Goal: Task Accomplishment & Management: Manage account settings

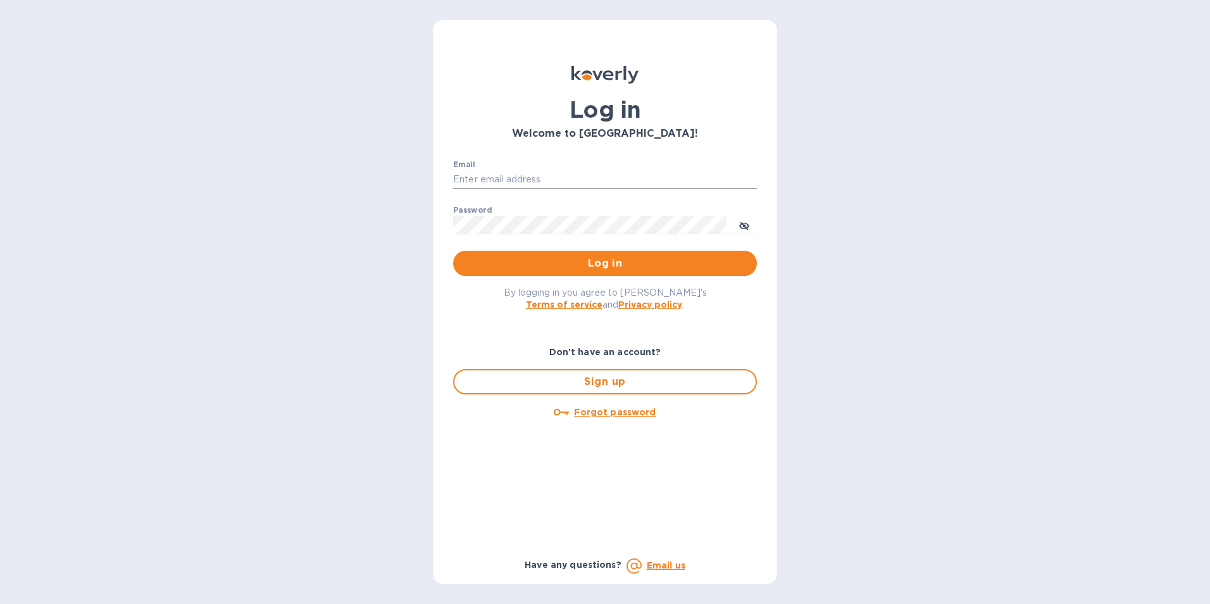
type input "[PERSON_NAME][EMAIL_ADDRESS][DOMAIN_NAME]"
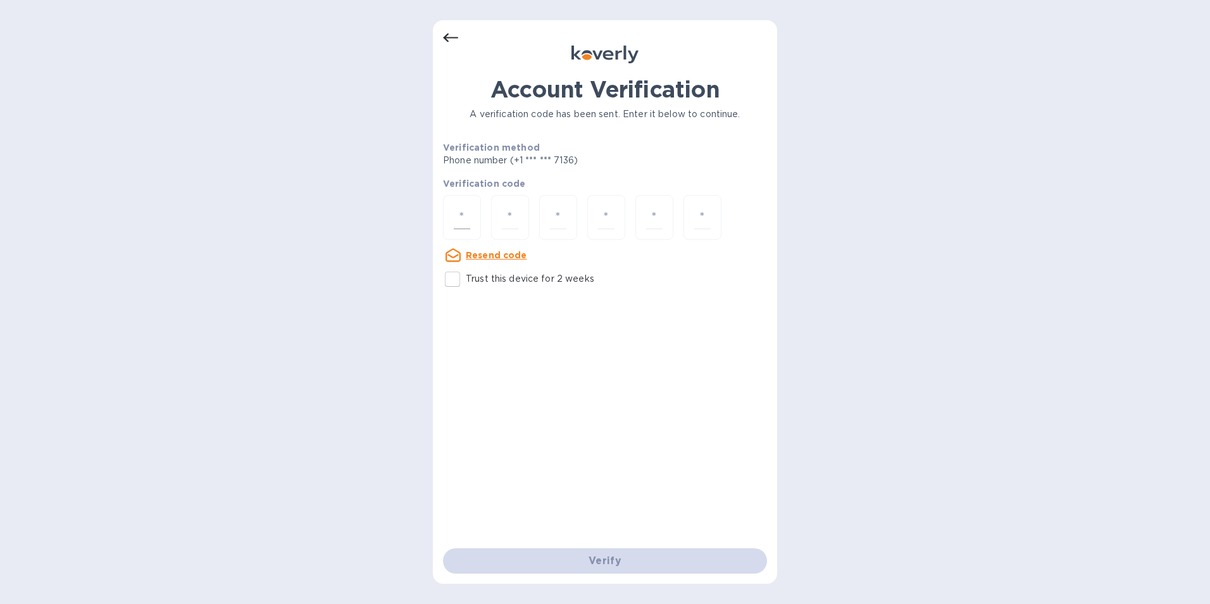
click at [462, 218] on input "number" at bounding box center [462, 217] width 16 height 23
type input "2"
type input "6"
type input "4"
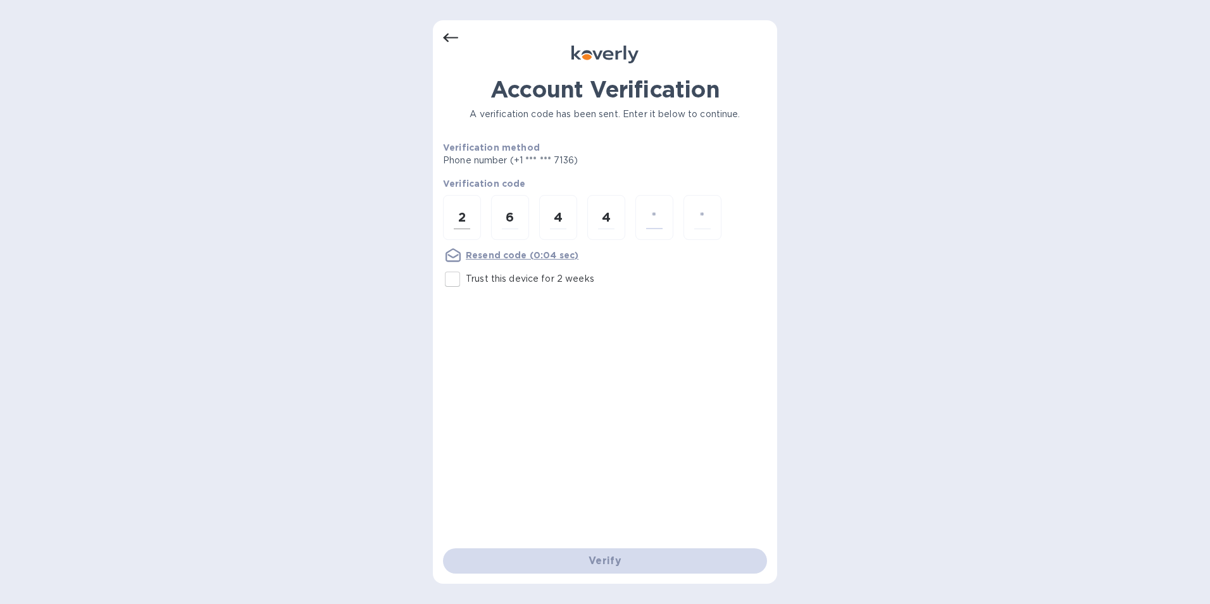
type input "0"
type input "5"
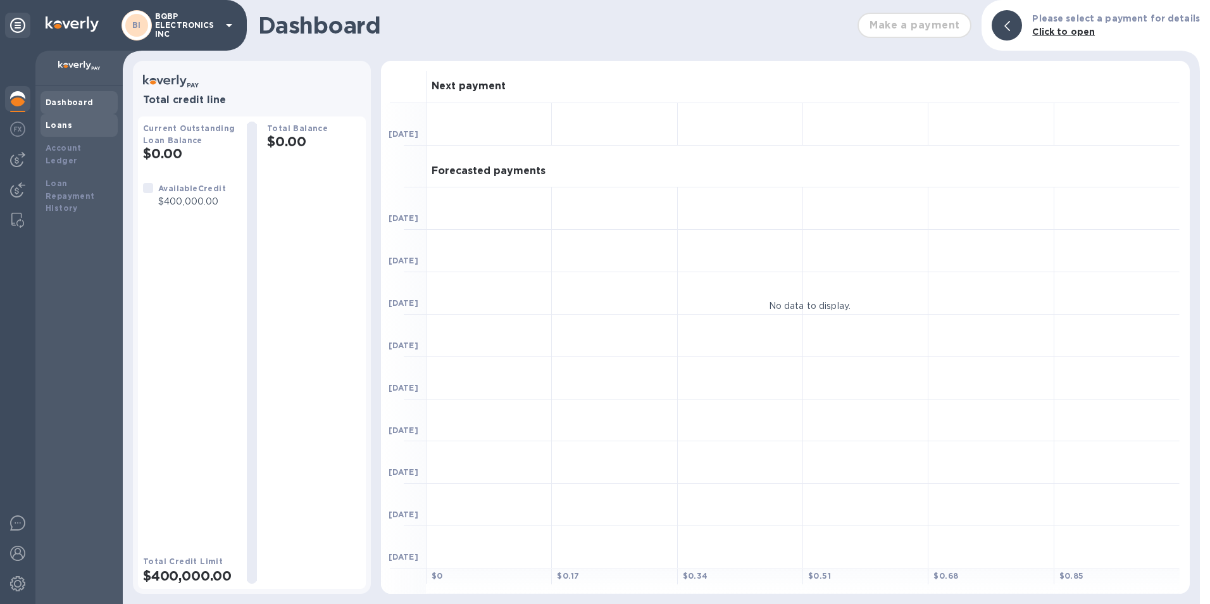
click at [63, 129] on b "Loans" at bounding box center [59, 124] width 27 height 9
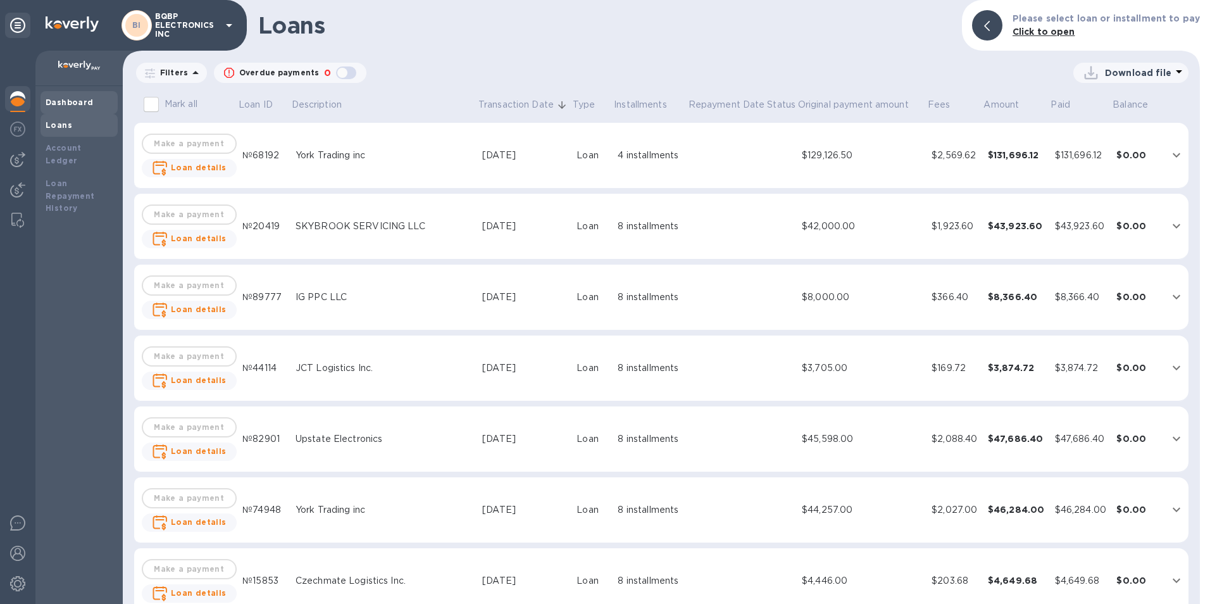
click at [63, 104] on b "Dashboard" at bounding box center [70, 101] width 48 height 9
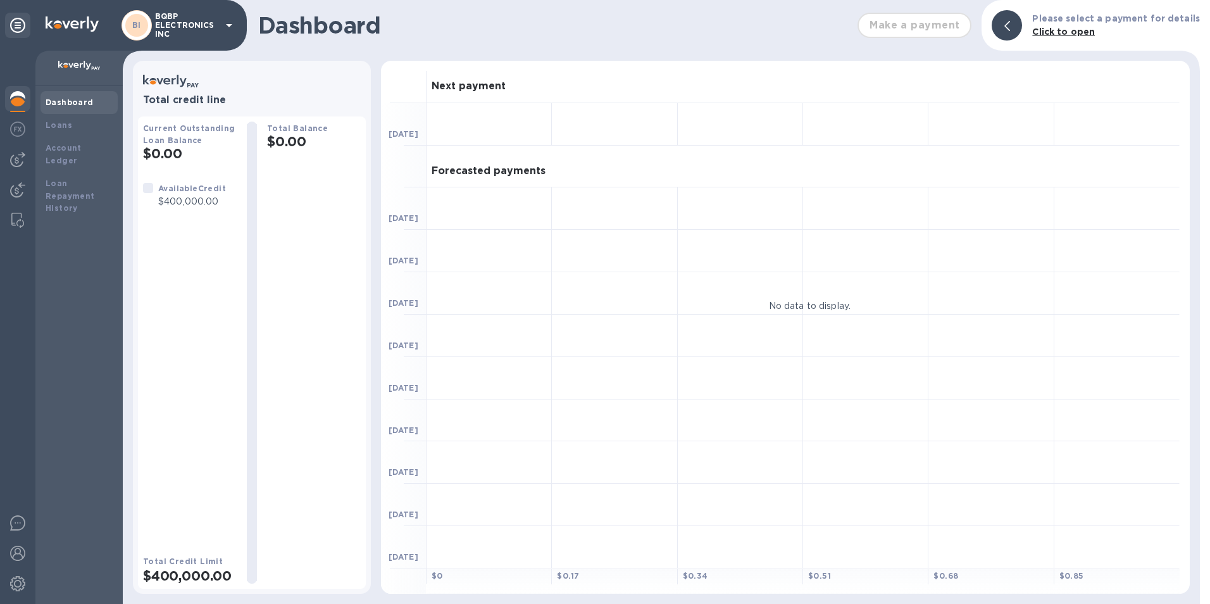
click at [234, 30] on icon at bounding box center [229, 25] width 15 height 15
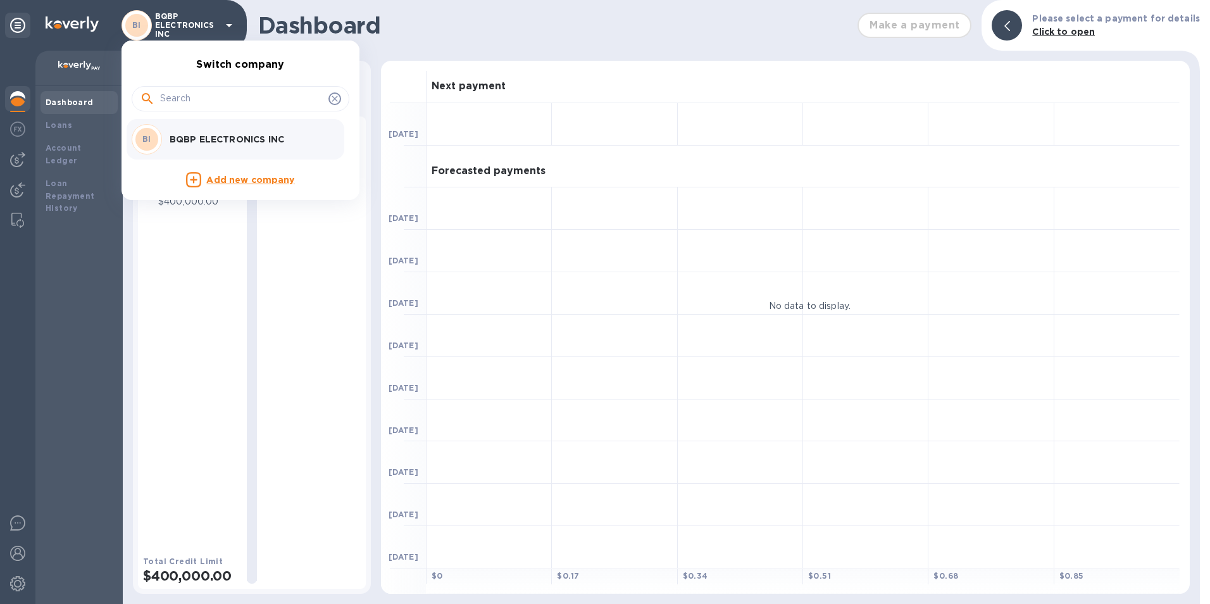
click at [429, 35] on div at bounding box center [605, 302] width 1210 height 604
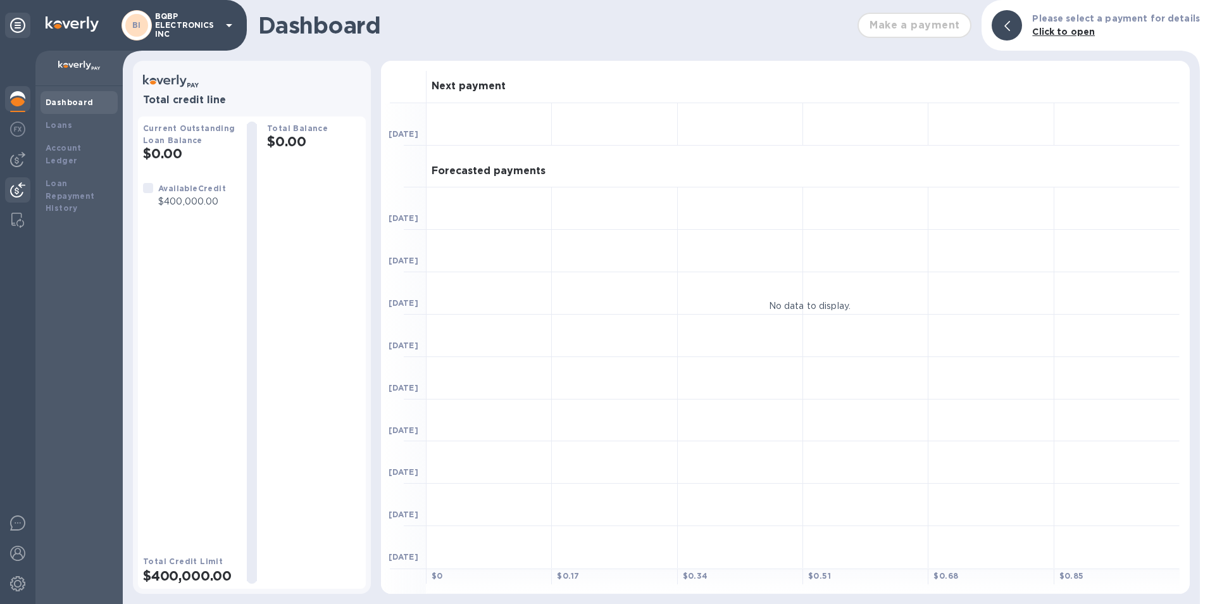
click at [18, 181] on div at bounding box center [17, 191] width 25 height 28
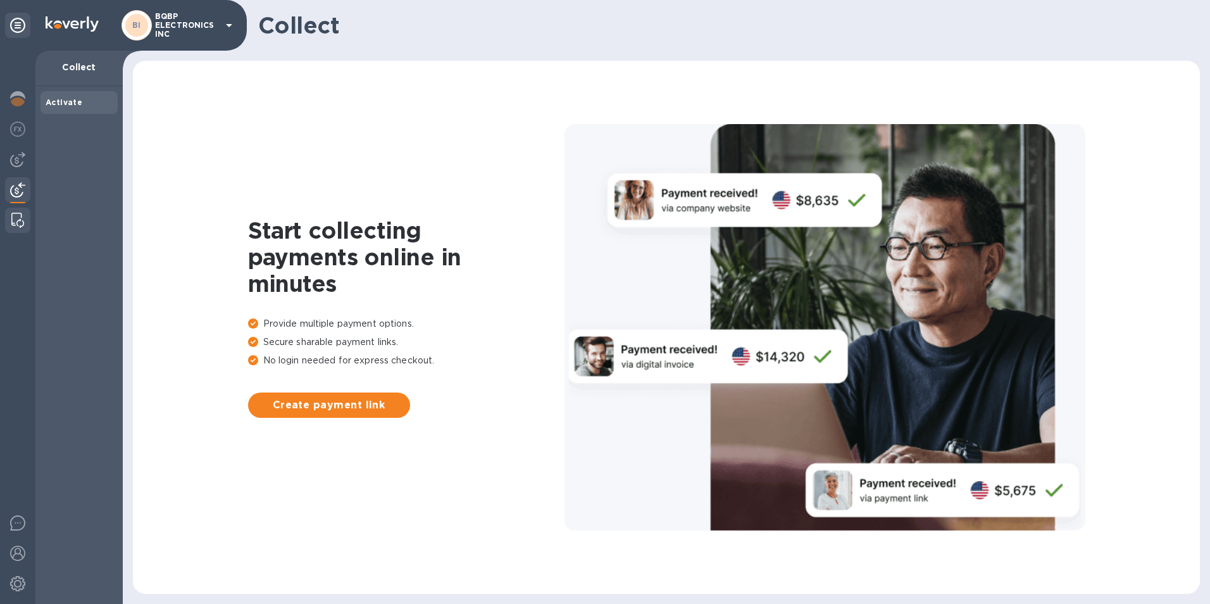
click at [13, 218] on img at bounding box center [17, 220] width 13 height 15
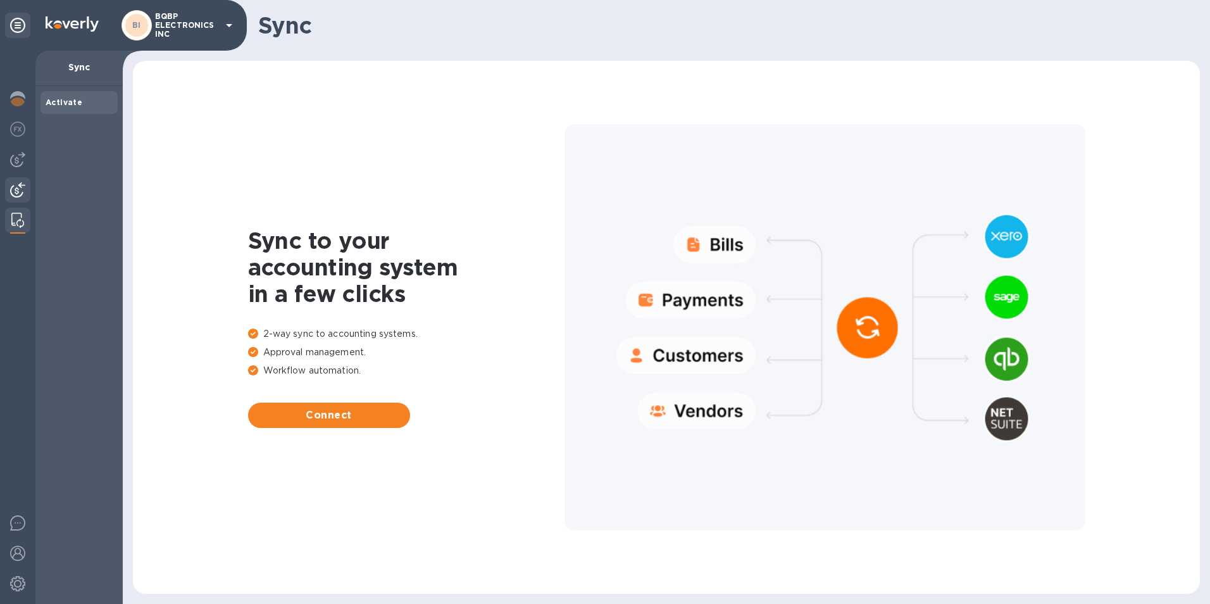
click at [18, 196] on img at bounding box center [17, 189] width 15 height 15
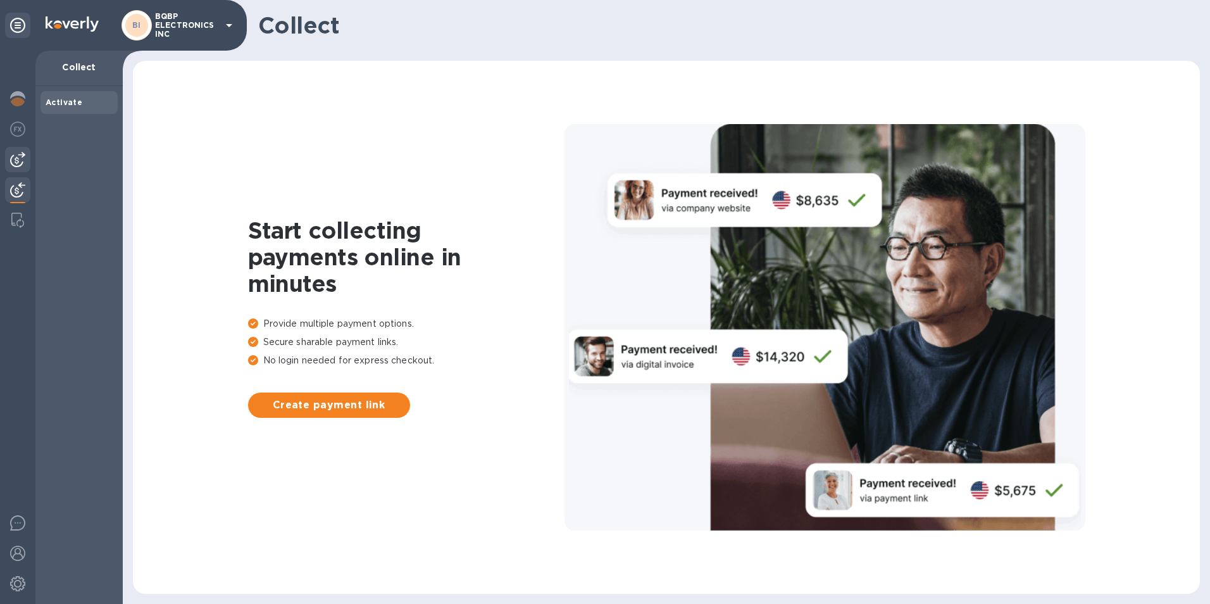
click at [14, 155] on img at bounding box center [17, 159] width 15 height 15
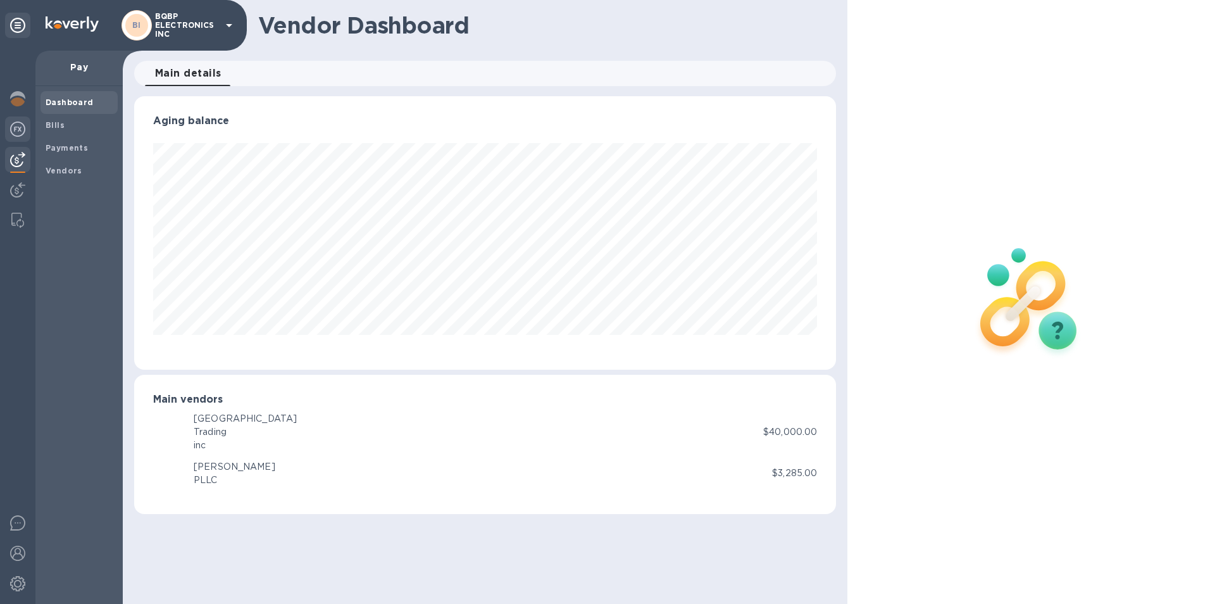
click at [21, 125] on img at bounding box center [17, 129] width 15 height 15
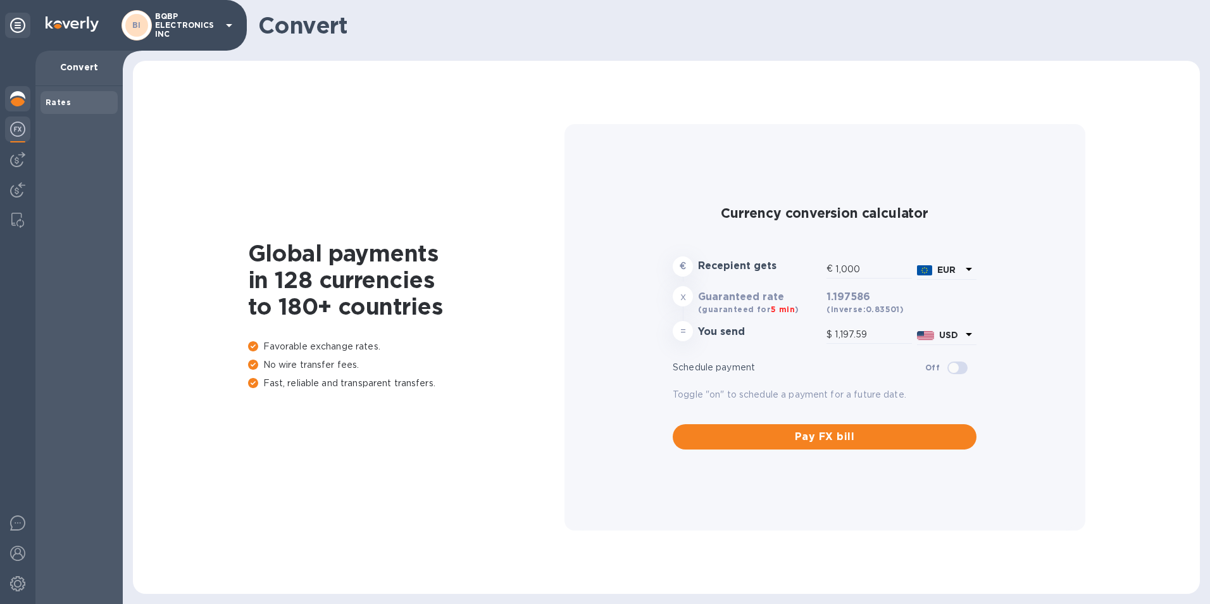
click at [24, 107] on div at bounding box center [17, 100] width 25 height 28
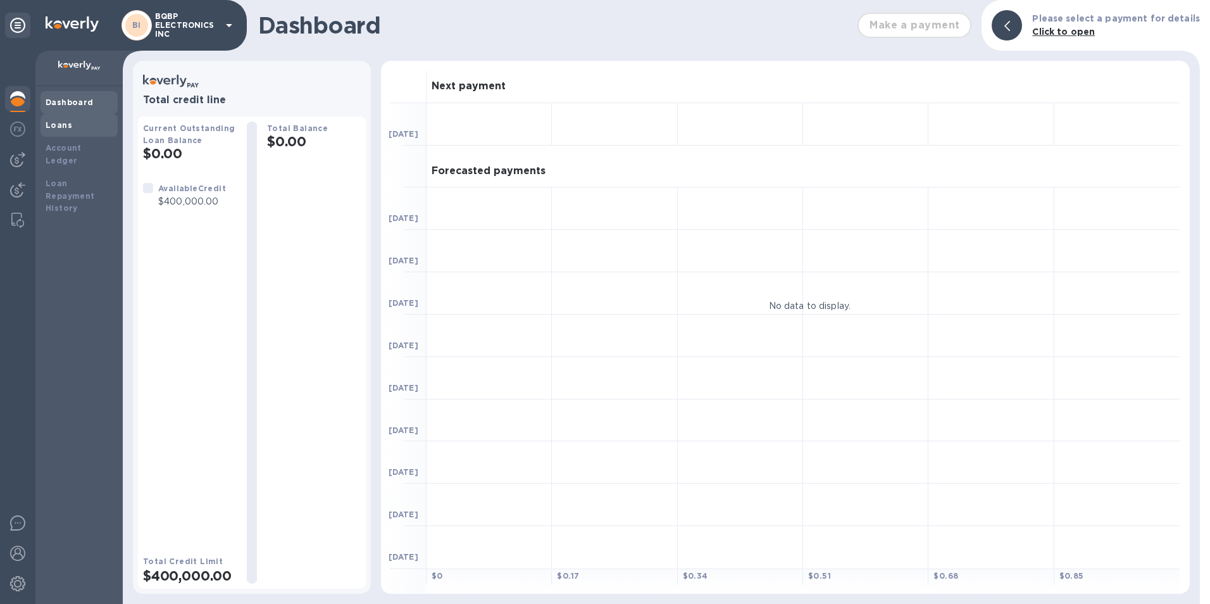
click at [66, 120] on b "Loans" at bounding box center [59, 124] width 27 height 9
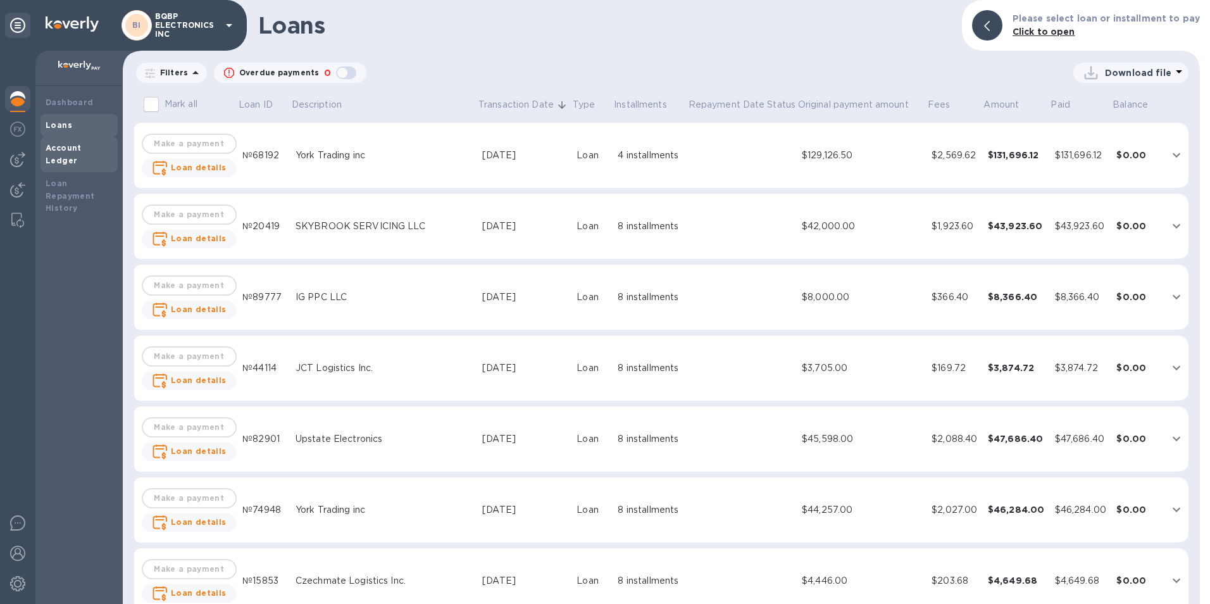
click at [65, 144] on b "Account Ledger" at bounding box center [64, 154] width 36 height 22
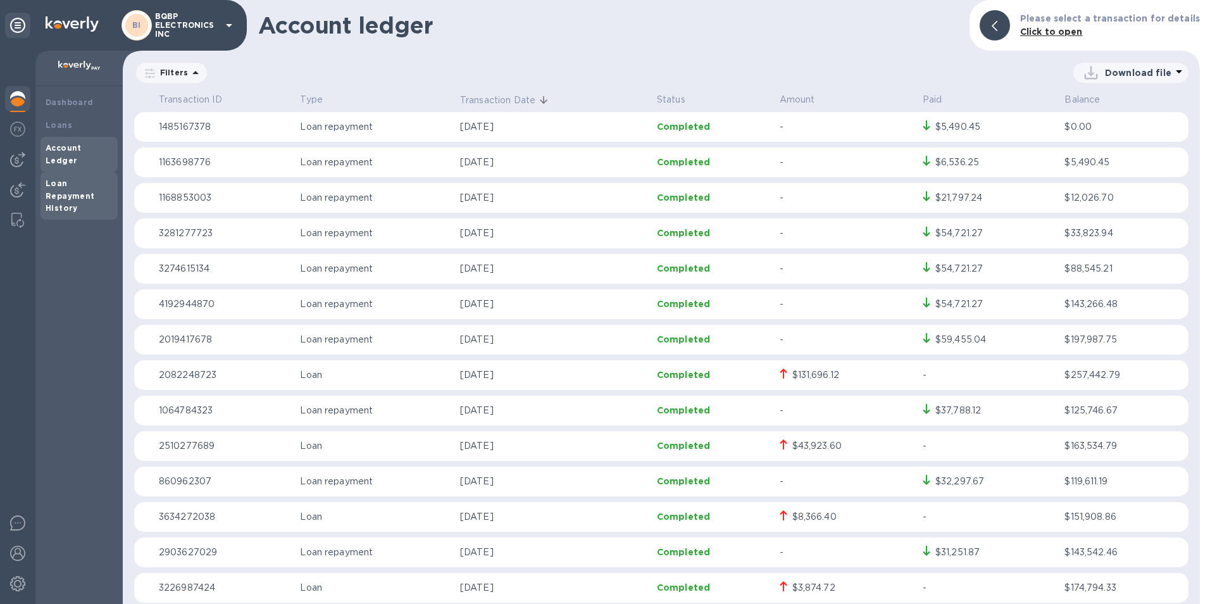
click at [62, 179] on b "Loan Repayment History" at bounding box center [70, 196] width 49 height 35
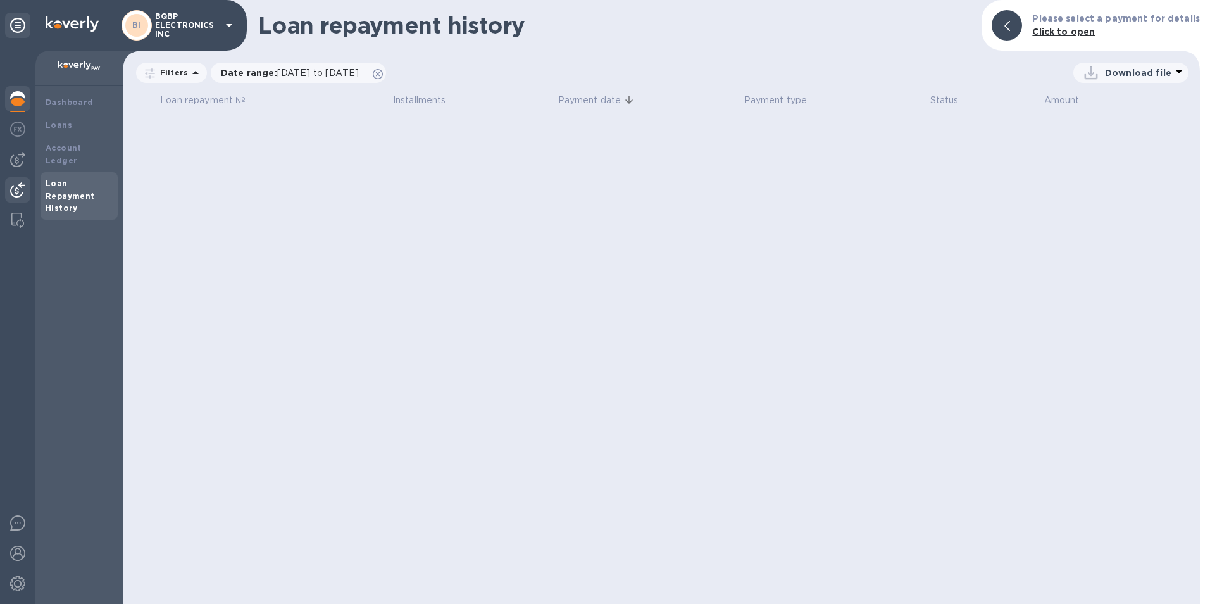
click at [22, 186] on img at bounding box center [17, 189] width 15 height 15
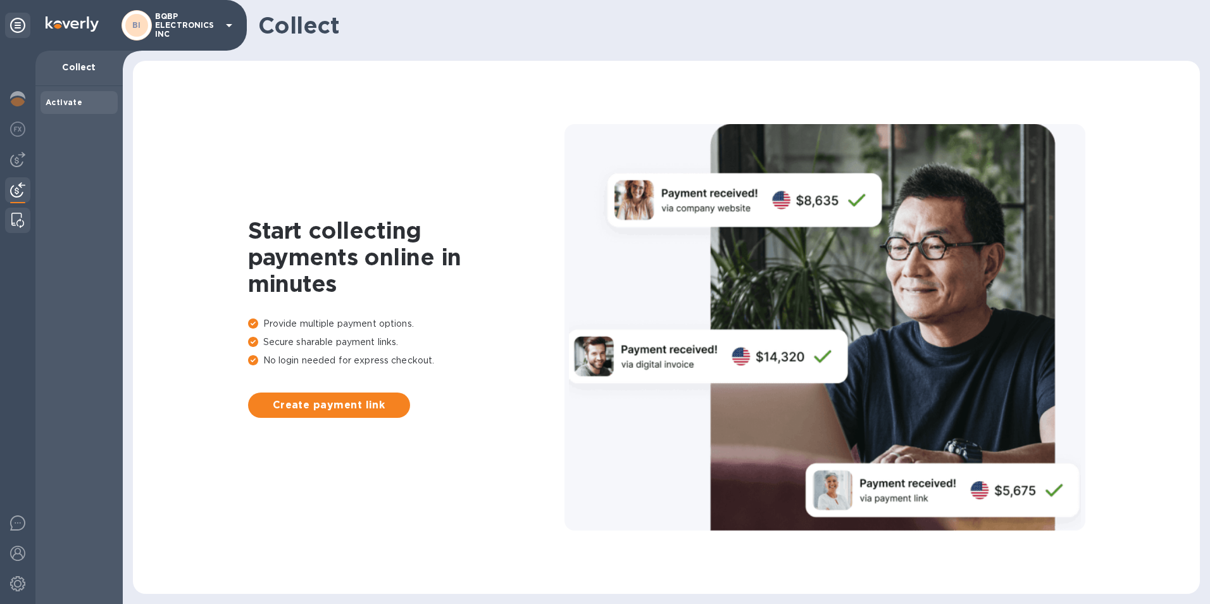
click at [22, 223] on img at bounding box center [17, 220] width 13 height 15
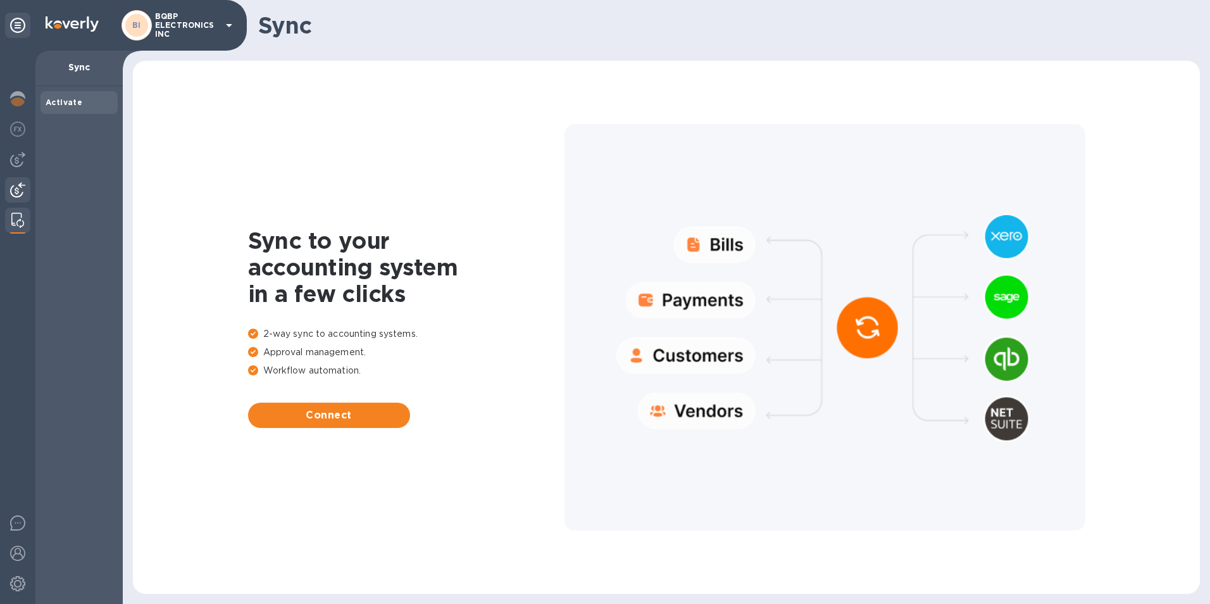
click at [22, 199] on div at bounding box center [17, 191] width 25 height 28
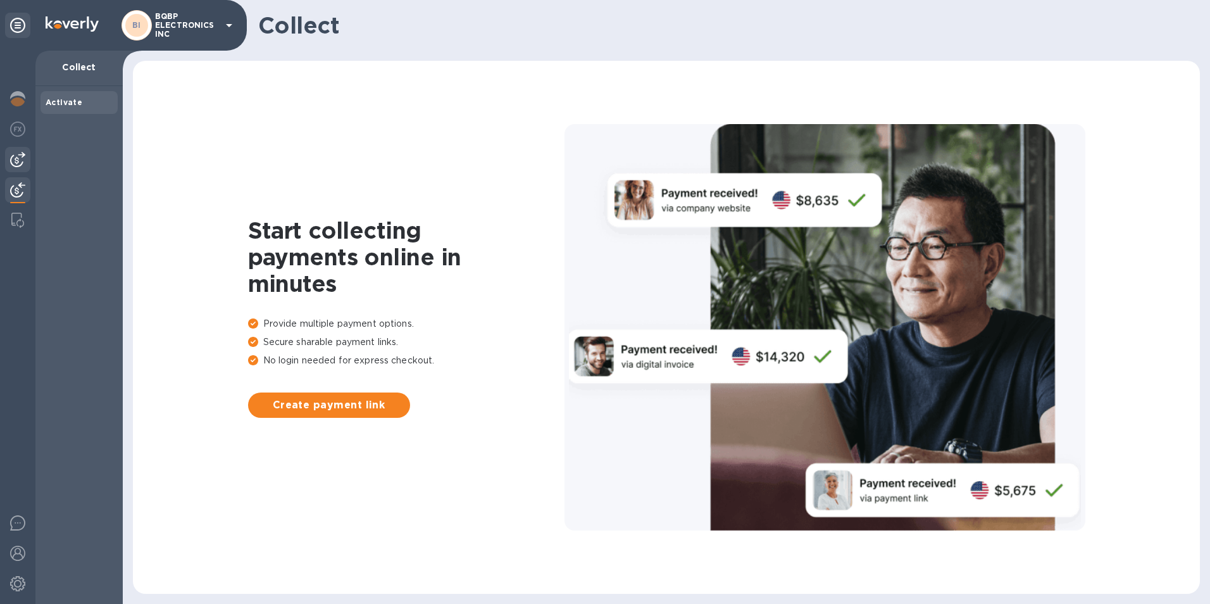
click at [20, 160] on img at bounding box center [17, 159] width 15 height 15
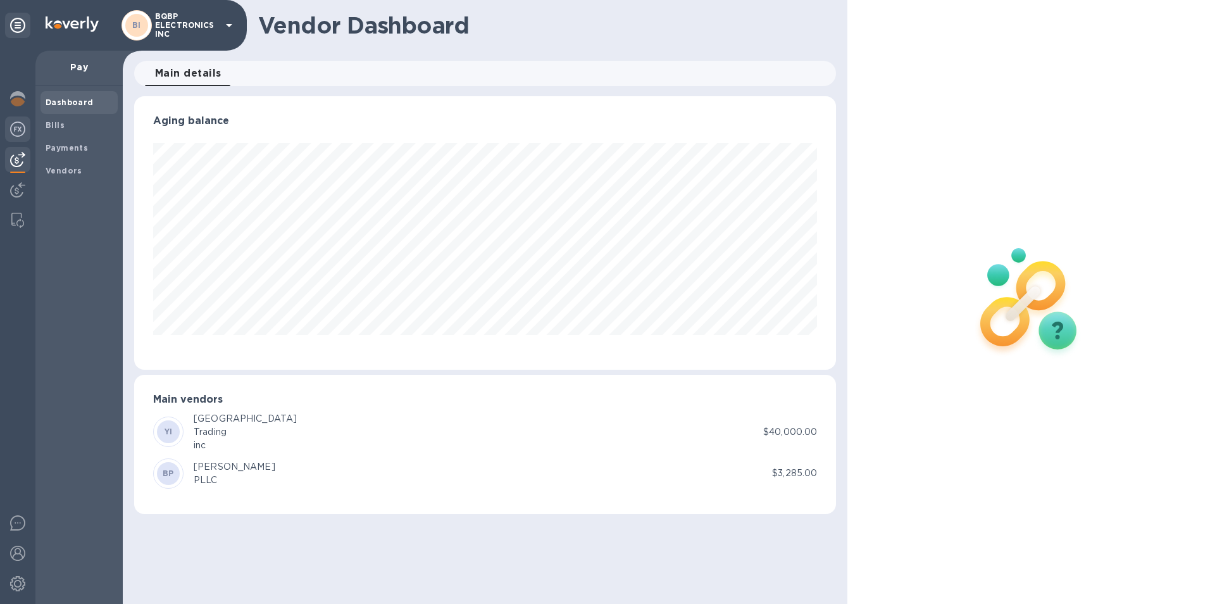
scroll to position [273, 703]
click at [63, 124] on b "Bills" at bounding box center [55, 124] width 19 height 9
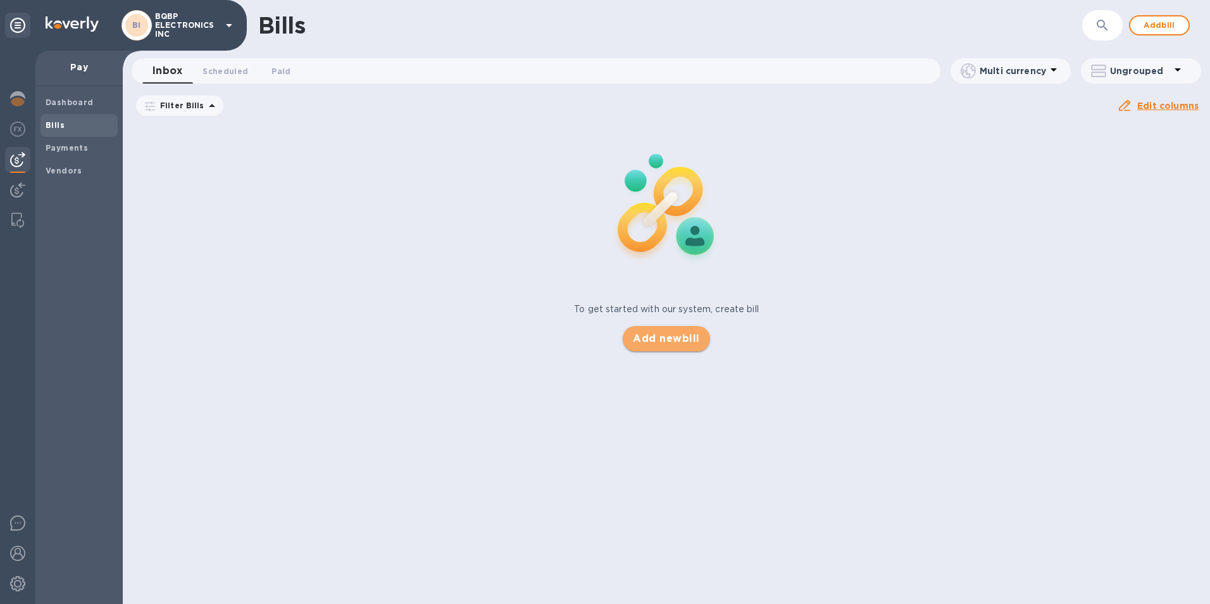
click at [673, 336] on span "Add new bill" at bounding box center [666, 338] width 66 height 15
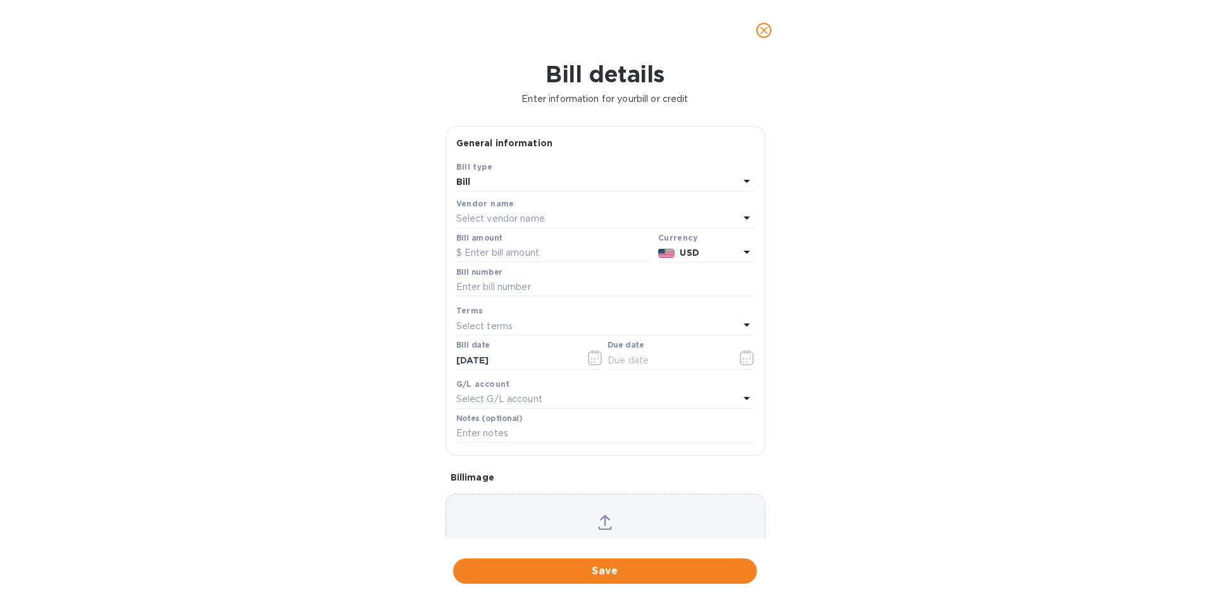
click at [497, 217] on p "Select vendor name" at bounding box center [500, 218] width 89 height 13
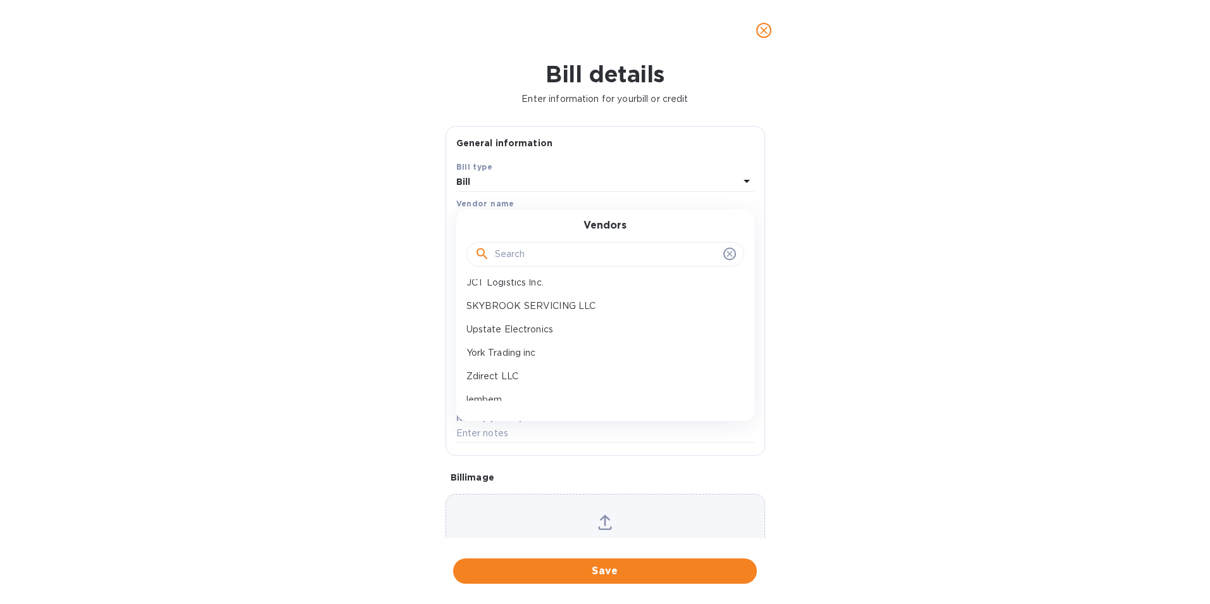
scroll to position [160, 0]
click at [508, 345] on p "York Trading inc" at bounding box center [601, 342] width 268 height 13
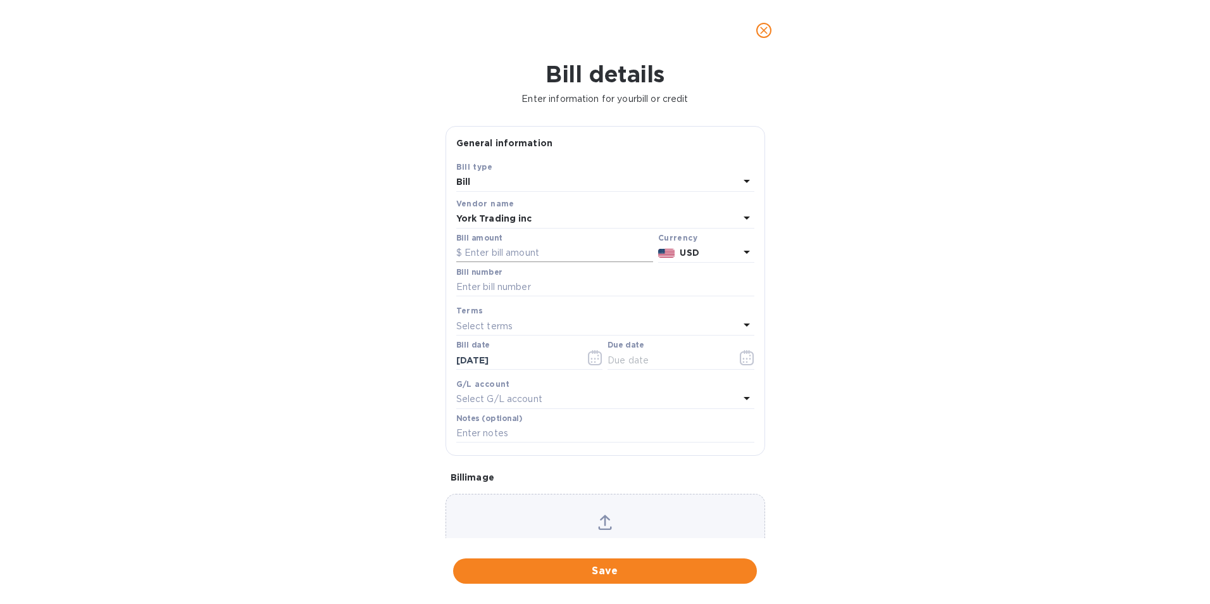
click at [506, 251] on input "text" at bounding box center [554, 253] width 197 height 19
type input "52,500"
click at [509, 286] on input "text" at bounding box center [605, 287] width 298 height 19
click at [578, 564] on span "Save" at bounding box center [605, 570] width 284 height 15
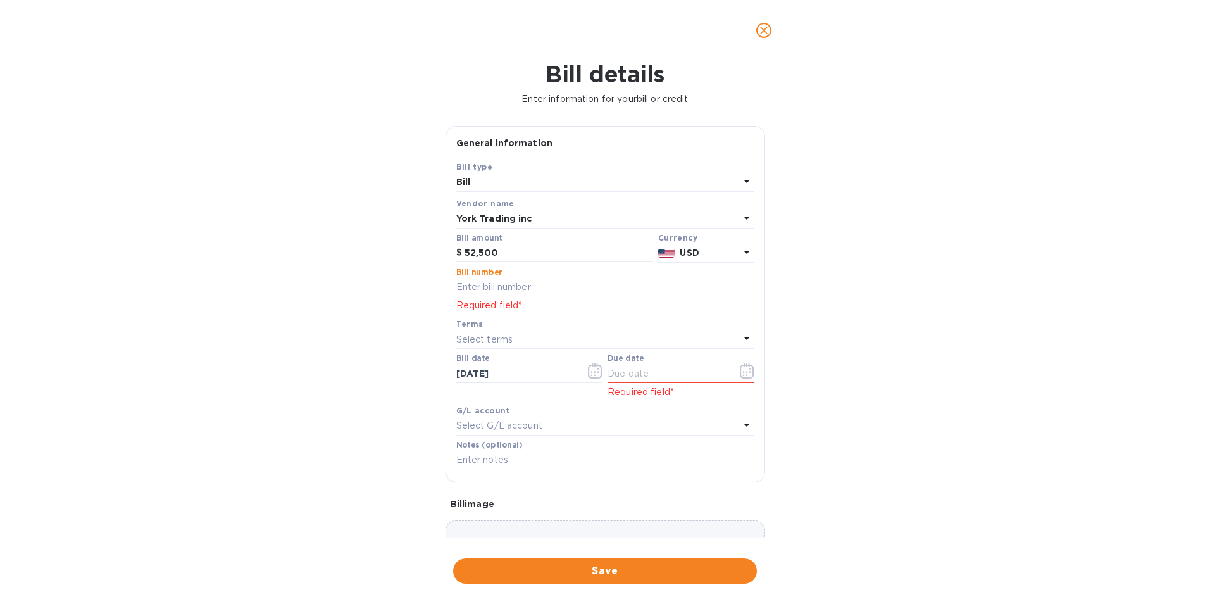
click at [558, 279] on input "text" at bounding box center [605, 287] width 298 height 19
type input "2"
type input "35265"
click at [744, 374] on icon "button" at bounding box center [747, 370] width 15 height 15
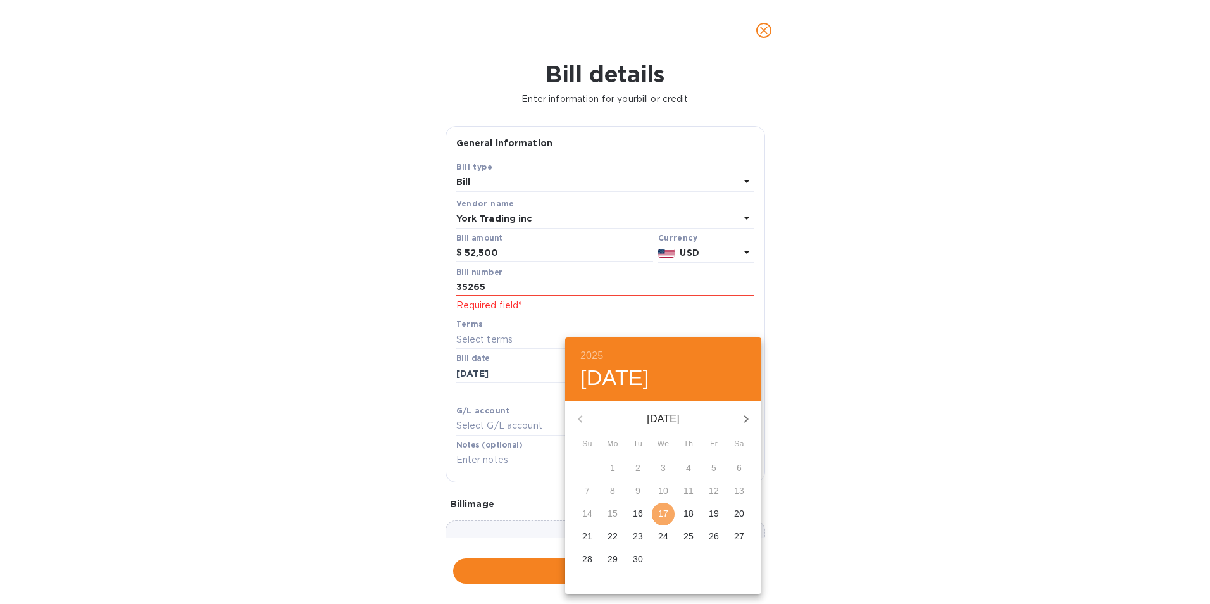
click at [662, 515] on p "17" at bounding box center [663, 513] width 10 height 13
type input "09/17/2025"
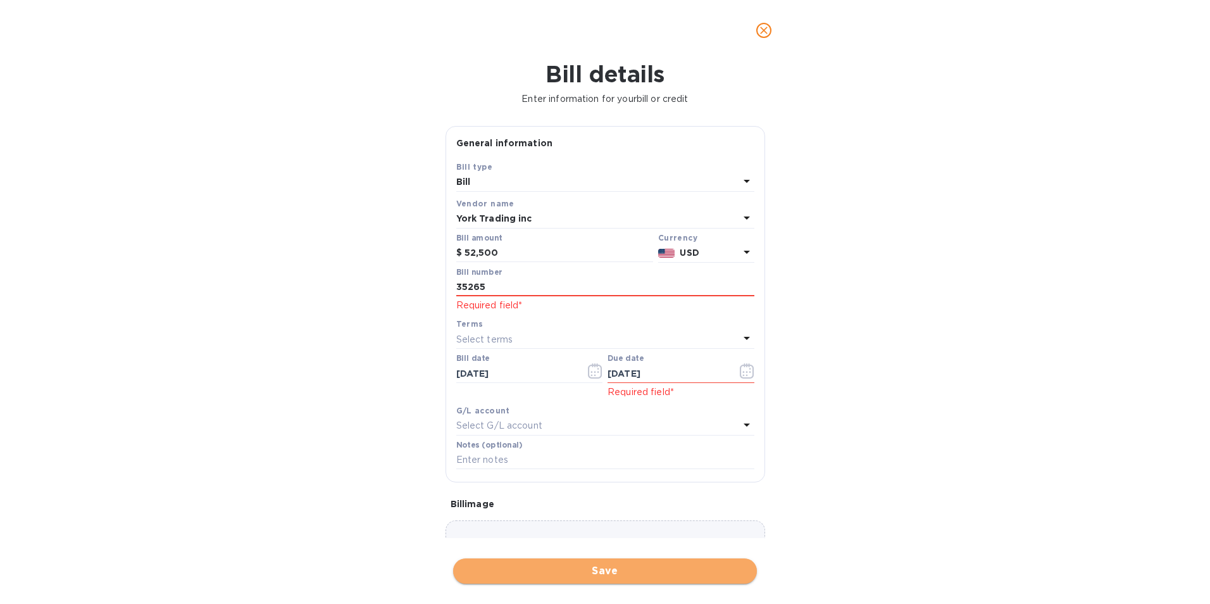
click at [618, 563] on button "Save" at bounding box center [605, 570] width 304 height 25
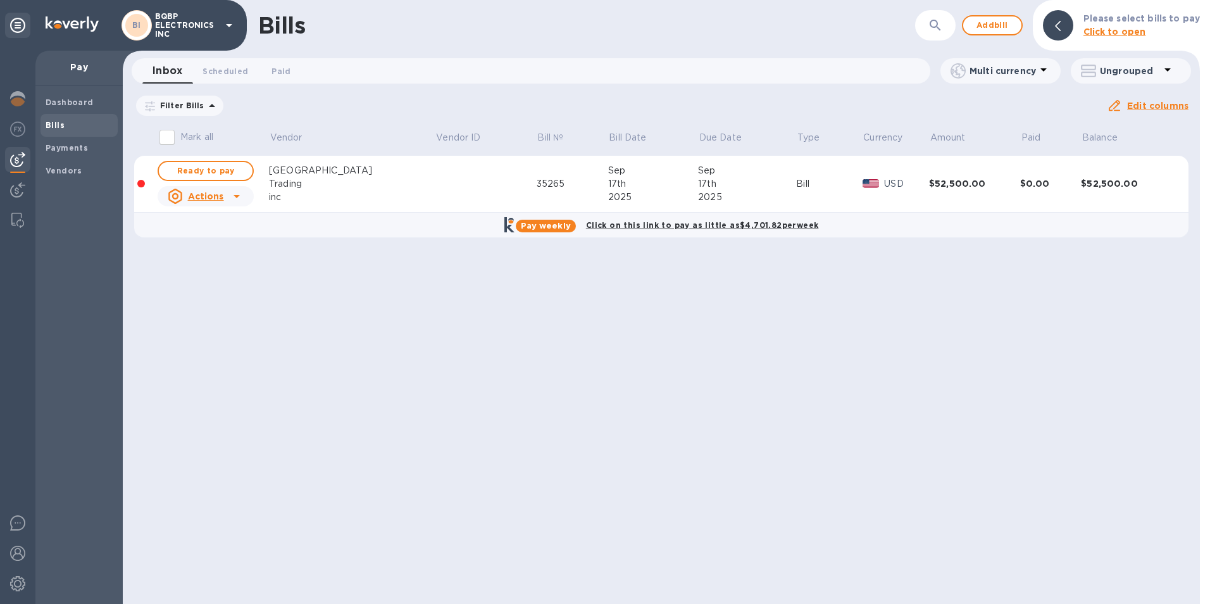
click at [621, 225] on b "Click on this link to pay as little as $4,701.82 per week" at bounding box center [702, 224] width 233 height 9
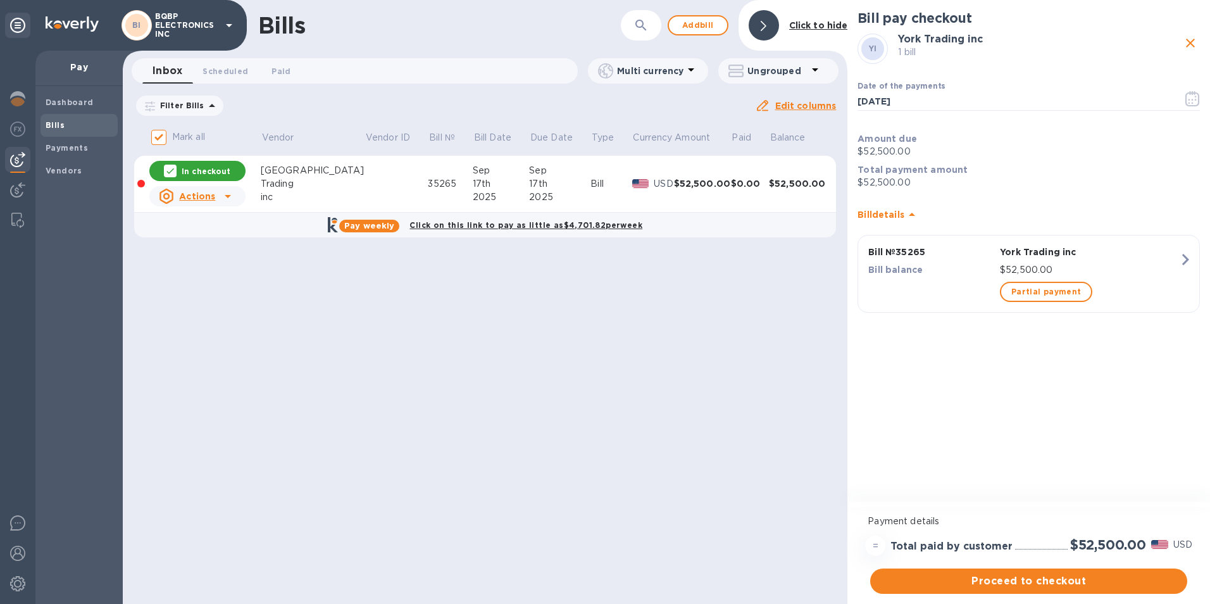
click at [449, 224] on b "Click on this link to pay as little as $4,701.82 per week" at bounding box center [526, 224] width 233 height 9
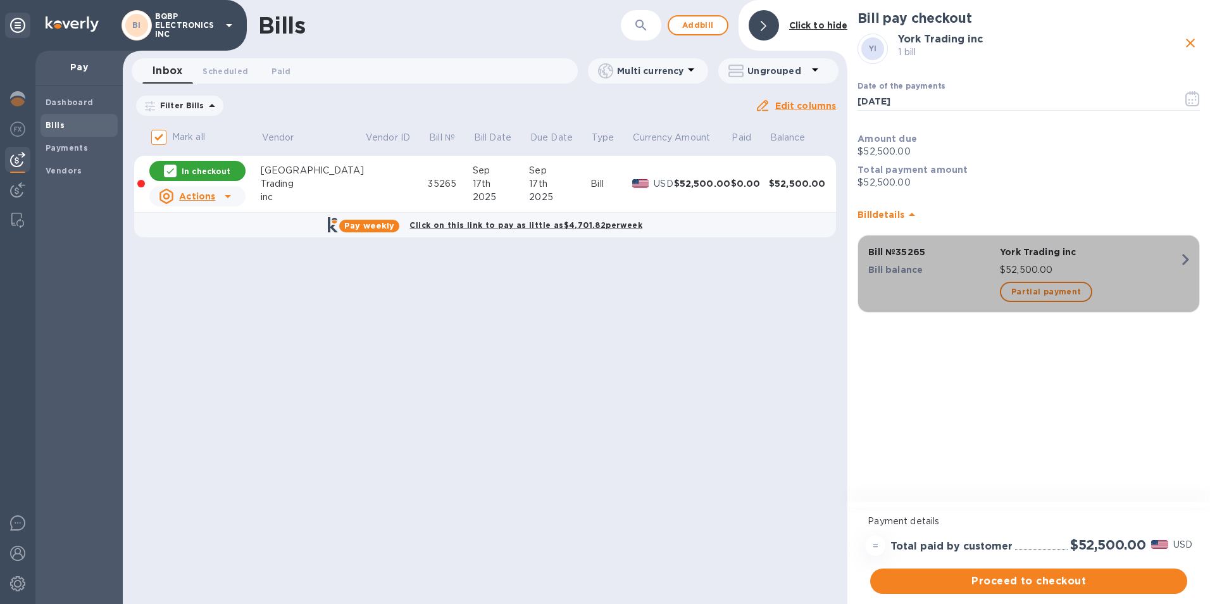
click at [1181, 258] on icon "button" at bounding box center [1185, 259] width 23 height 23
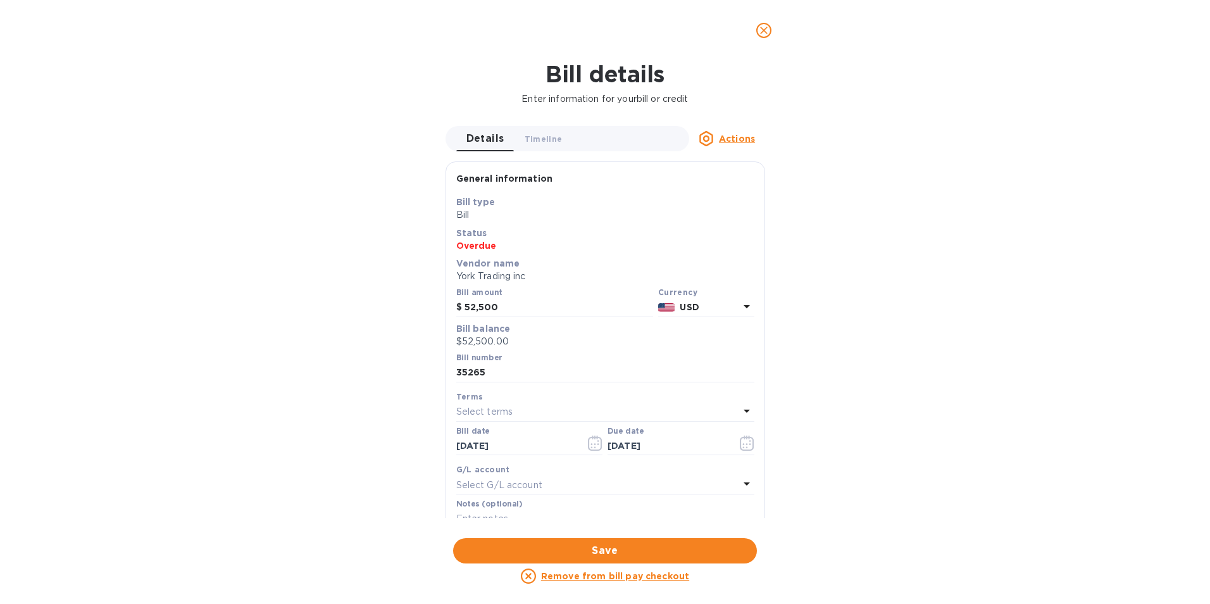
click at [767, 33] on icon "close" at bounding box center [764, 31] width 8 height 8
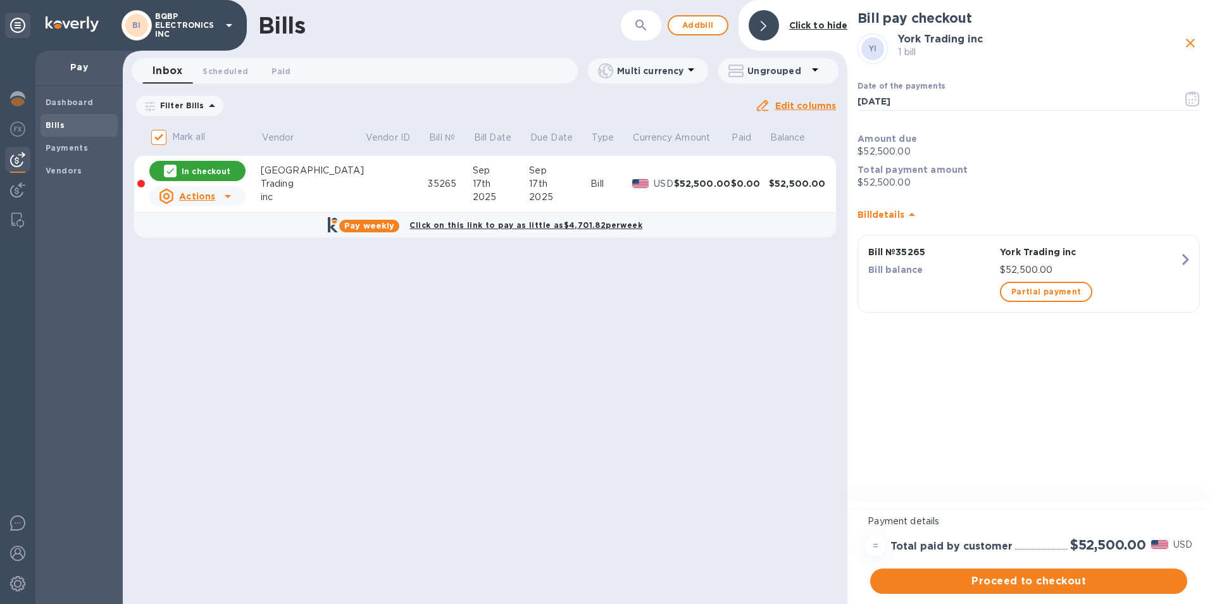
click at [206, 198] on u "Actions" at bounding box center [197, 196] width 36 height 10
click at [313, 176] on div at bounding box center [605, 302] width 1210 height 604
click at [753, 187] on div "$0.00" at bounding box center [750, 183] width 38 height 13
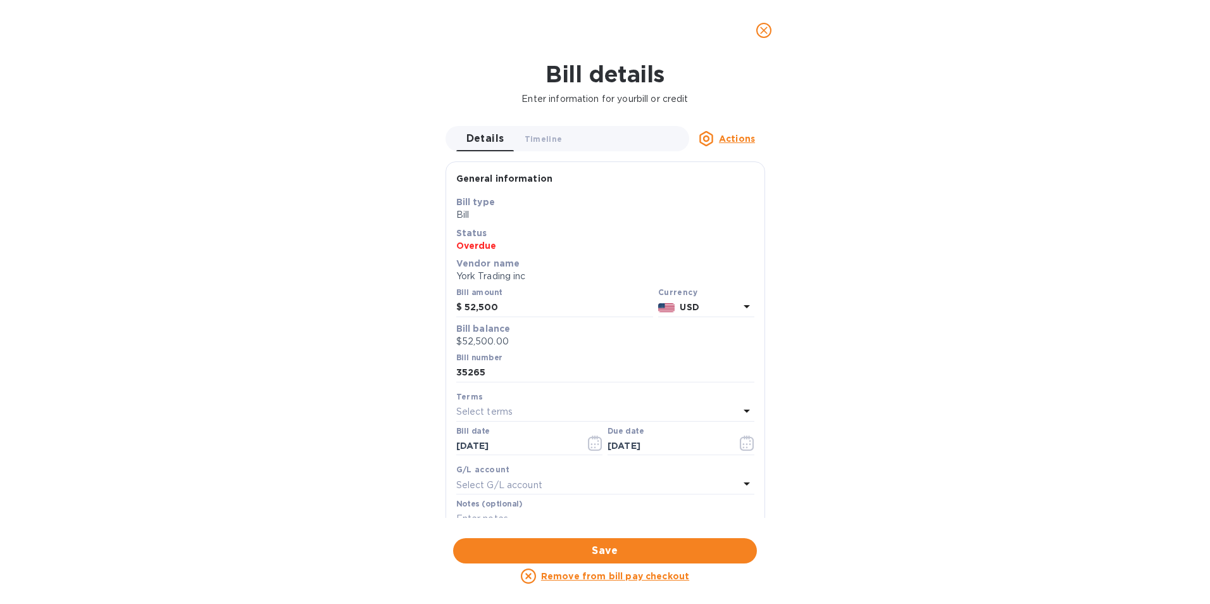
click at [767, 26] on icon "close" at bounding box center [764, 30] width 13 height 13
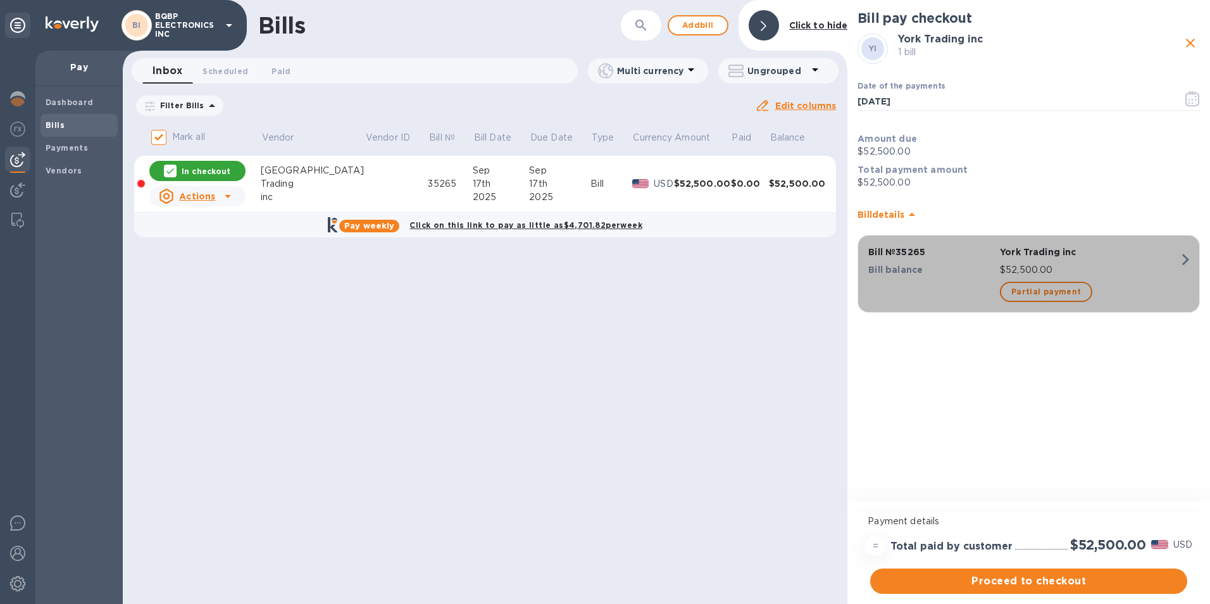
click at [1184, 255] on icon "button" at bounding box center [1186, 259] width 7 height 11
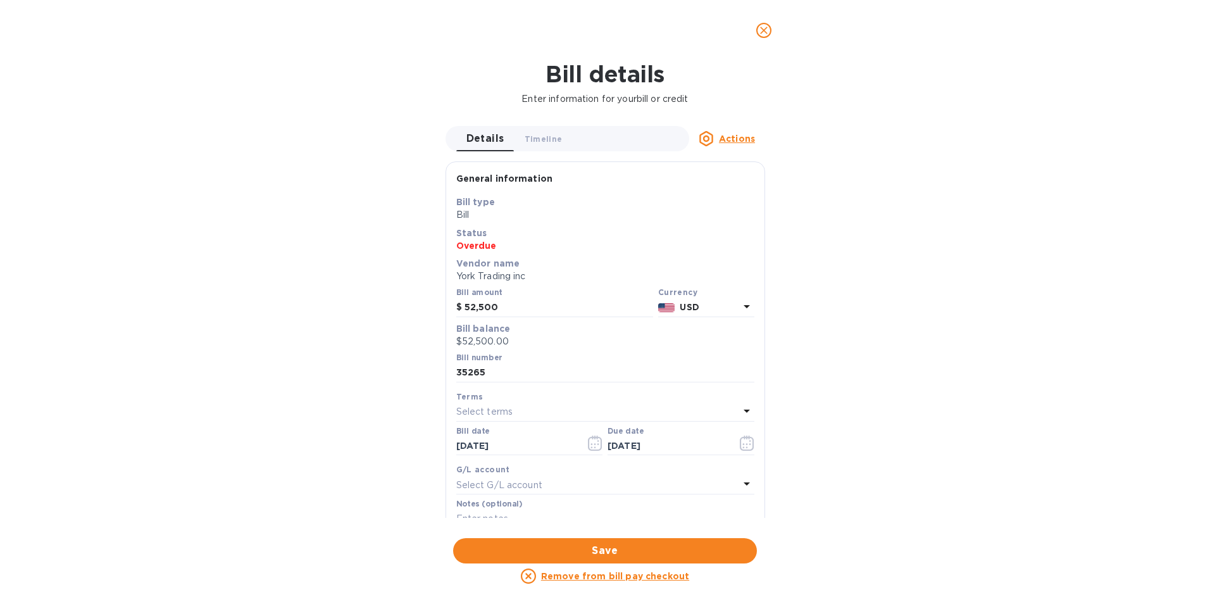
click at [772, 34] on button "close" at bounding box center [764, 30] width 30 height 30
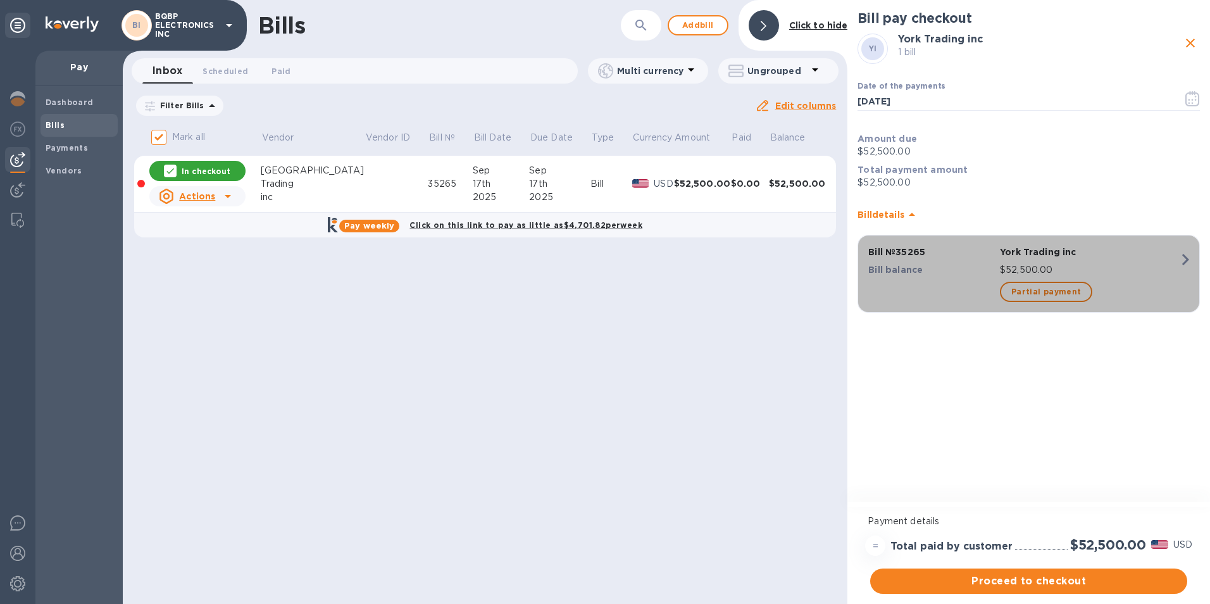
click at [1193, 260] on icon "button" at bounding box center [1185, 259] width 23 height 23
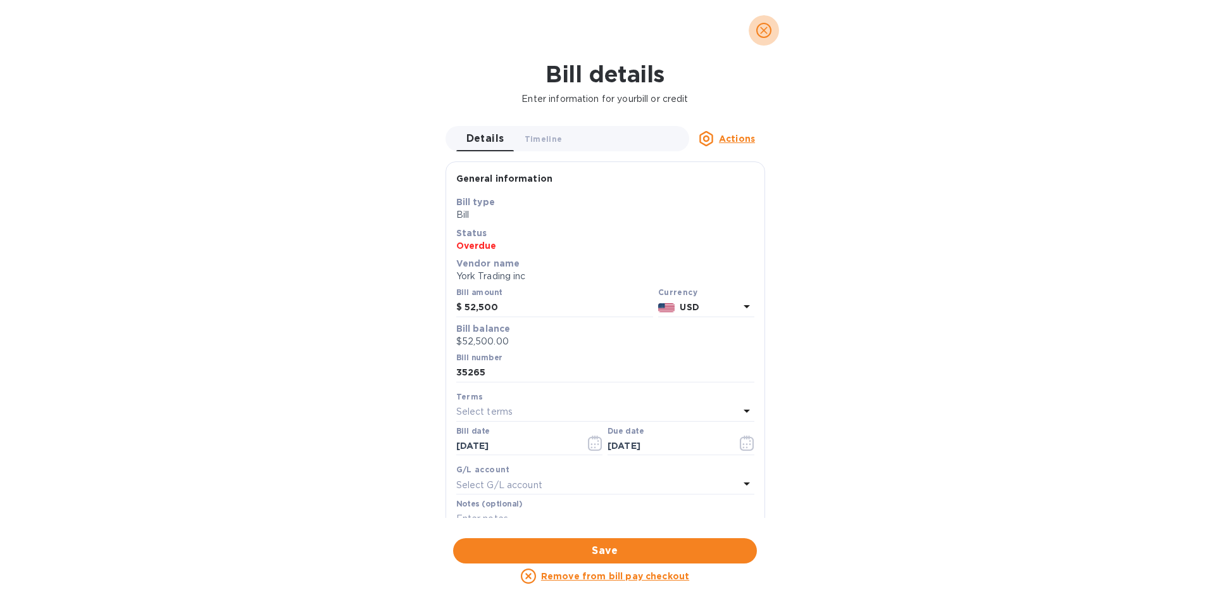
click at [768, 30] on icon "close" at bounding box center [764, 30] width 13 height 13
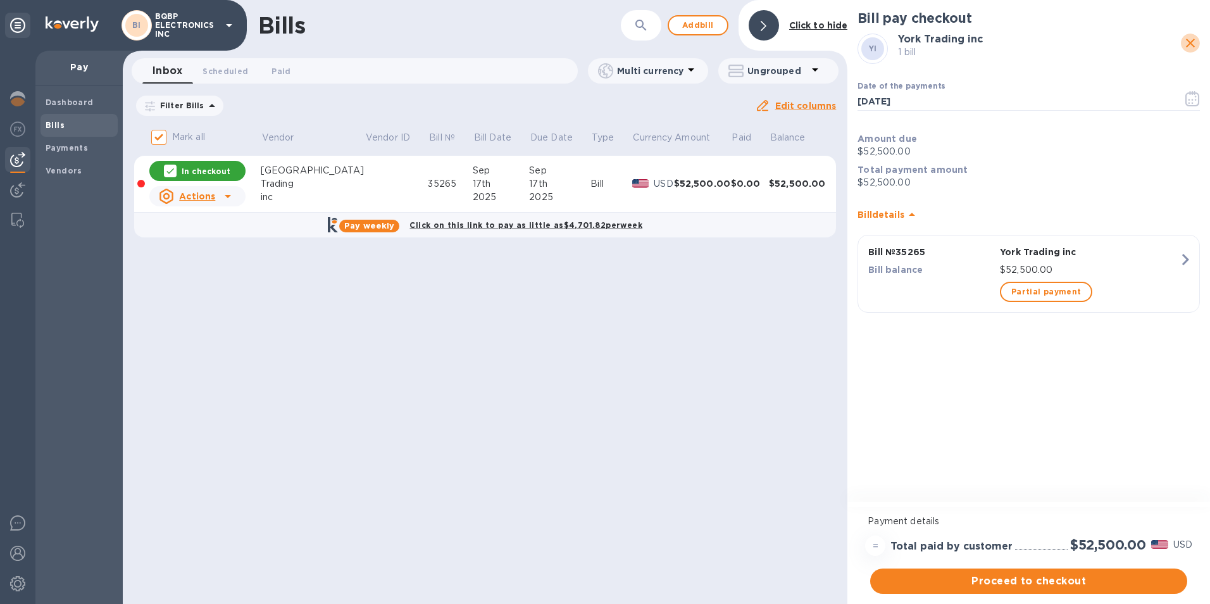
click at [1191, 41] on icon "close" at bounding box center [1190, 42] width 15 height 15
checkbox input "false"
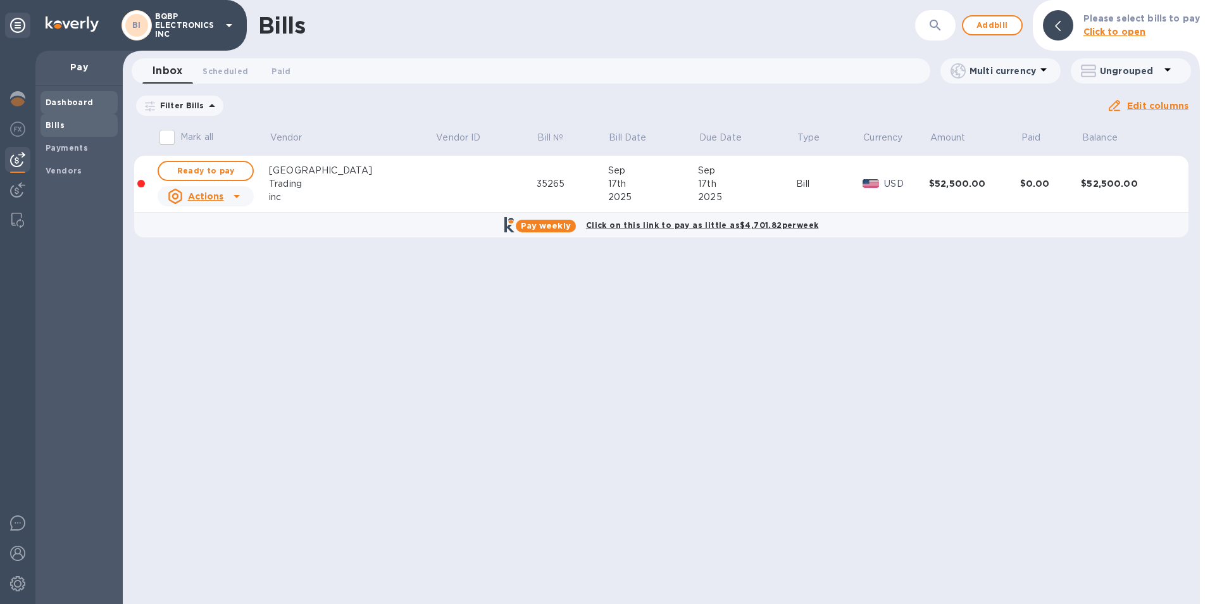
click at [70, 108] on span "Dashboard" at bounding box center [70, 102] width 48 height 13
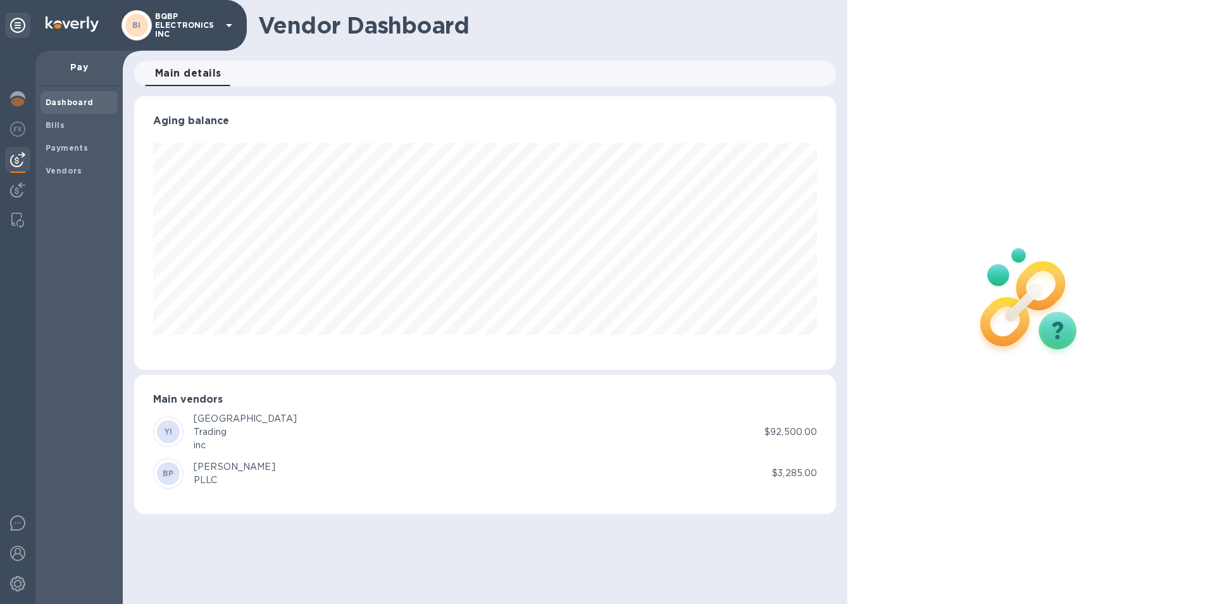
scroll to position [273, 703]
